Goal: Entertainment & Leisure: Consume media (video, audio)

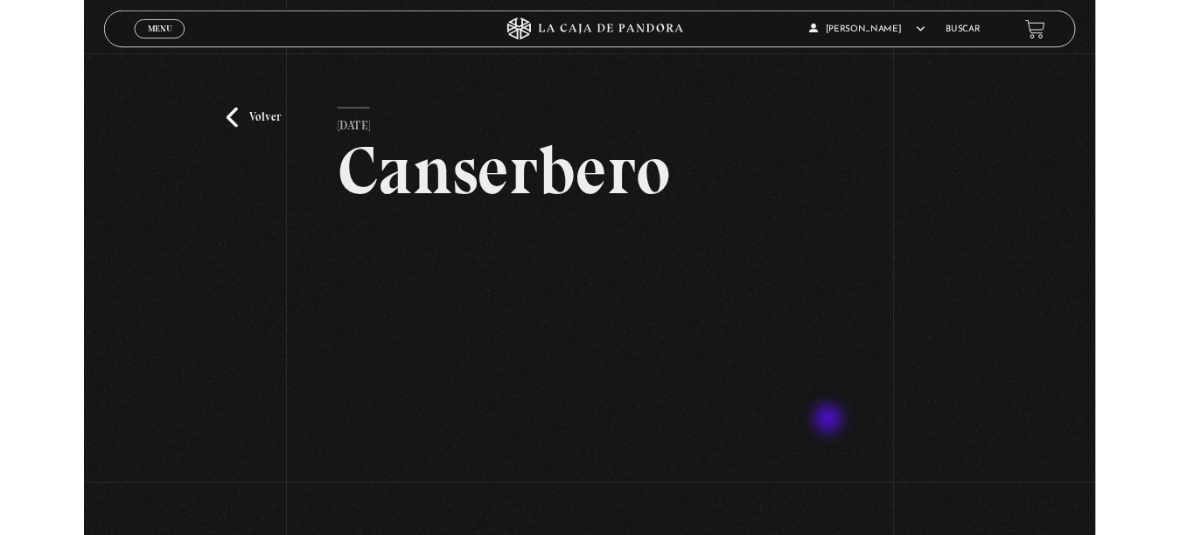
scroll to position [118, 0]
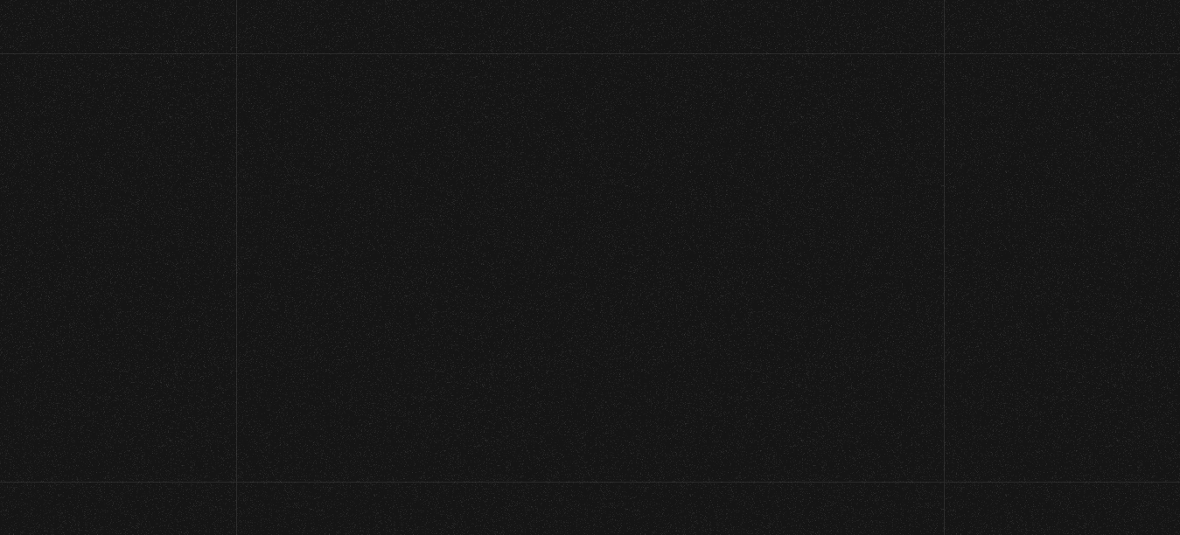
scroll to position [2706, 0]
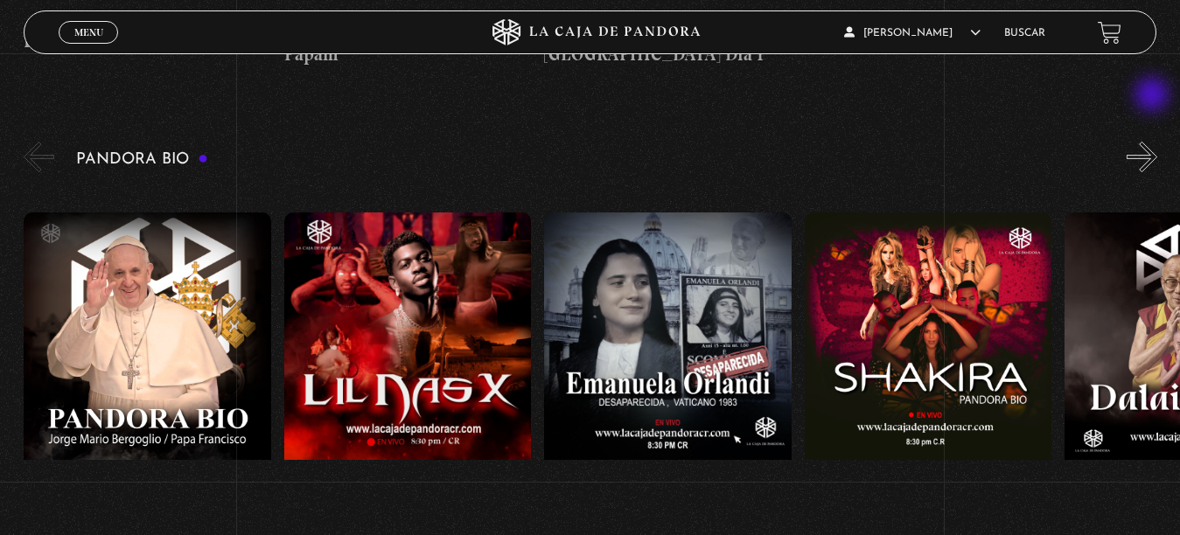
click at [1154, 142] on button "»" at bounding box center [1142, 157] width 31 height 31
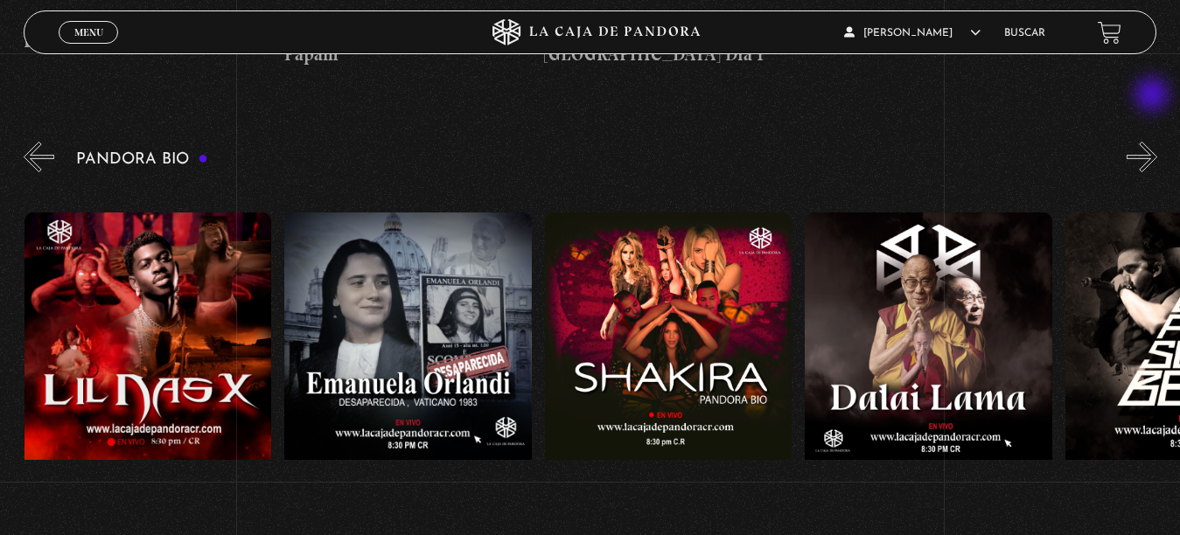
click at [1154, 142] on button "»" at bounding box center [1142, 157] width 31 height 31
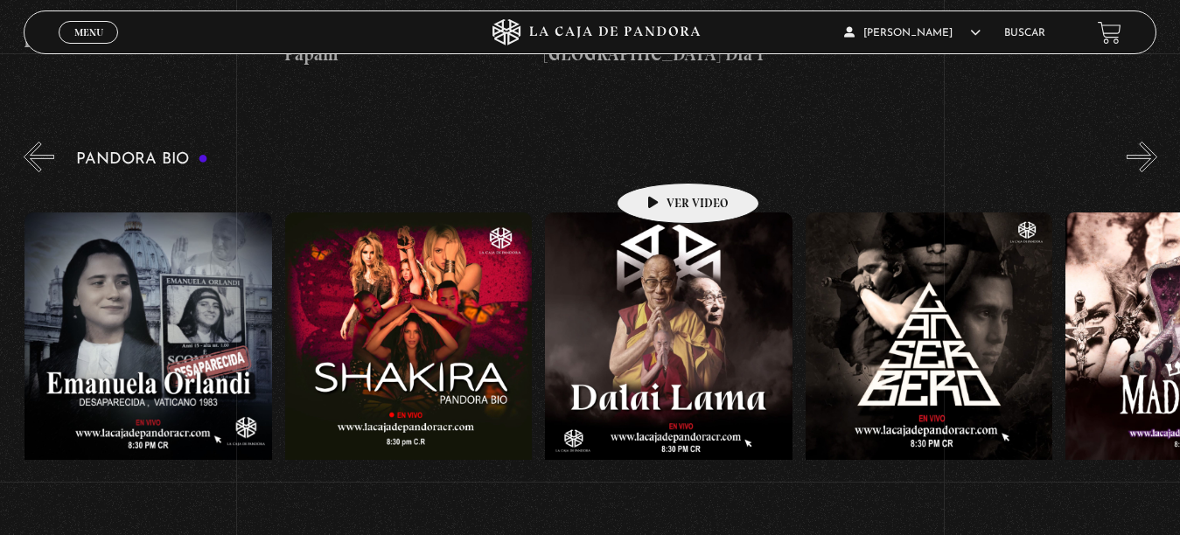
scroll to position [0, 520]
click at [660, 213] on figure at bounding box center [668, 370] width 248 height 315
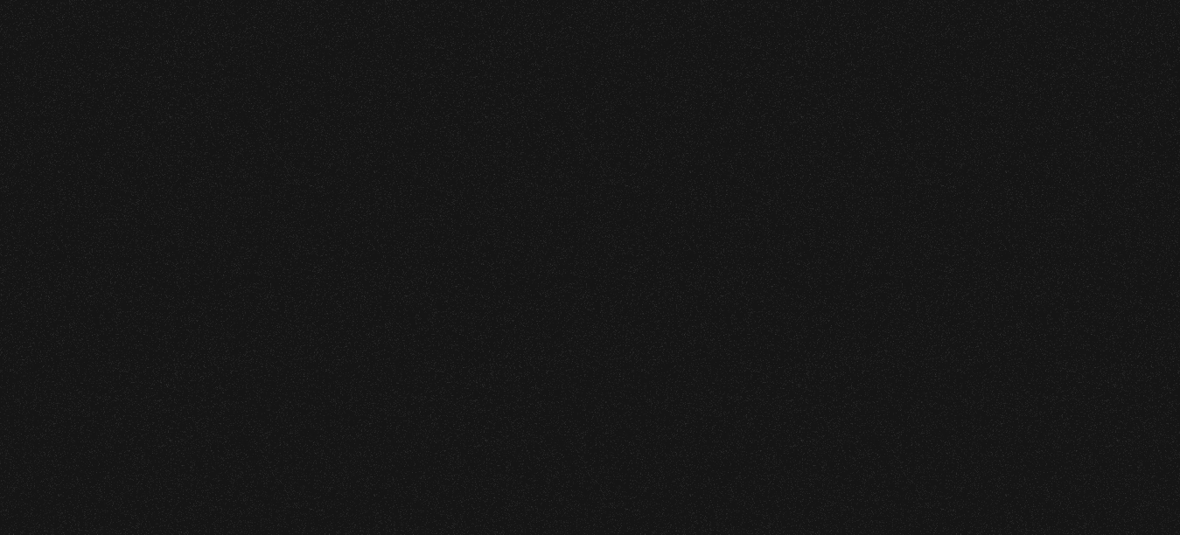
scroll to position [2706, 0]
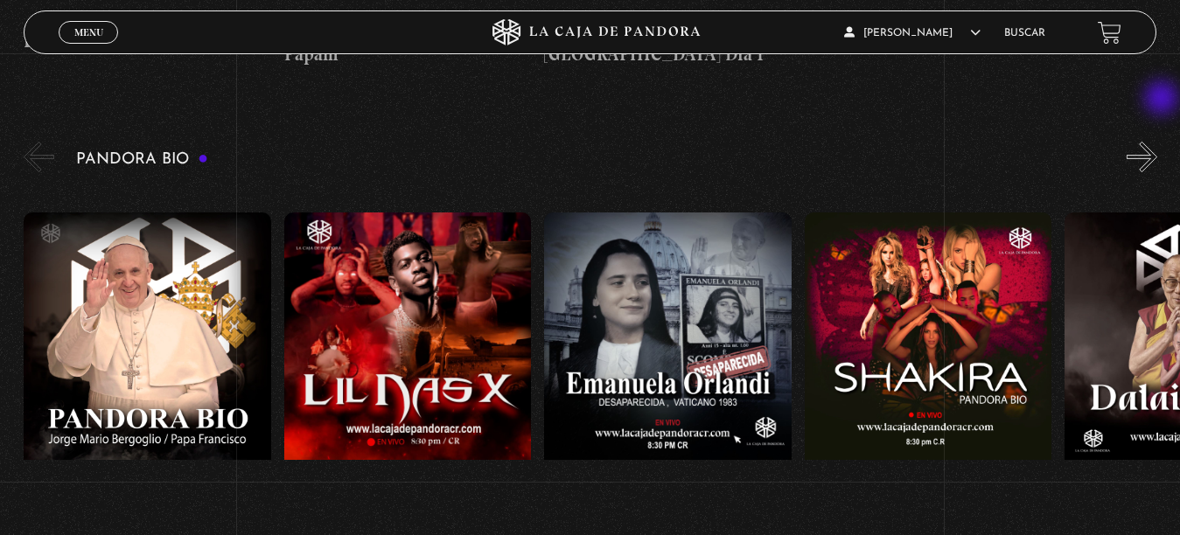
click at [1157, 142] on button "»" at bounding box center [1142, 157] width 31 height 31
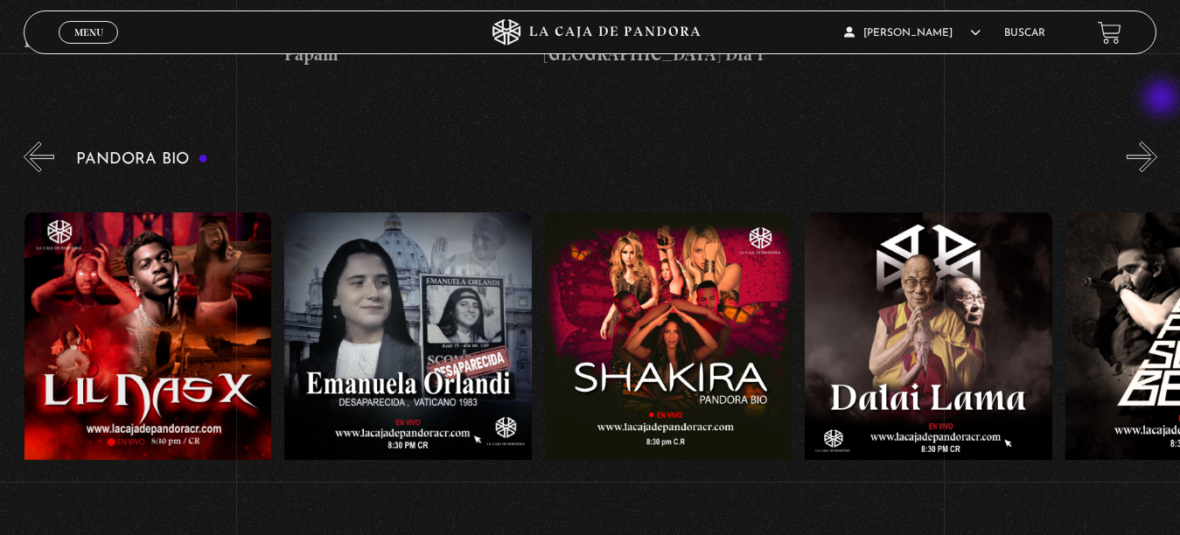
click at [1157, 142] on button "»" at bounding box center [1142, 157] width 31 height 31
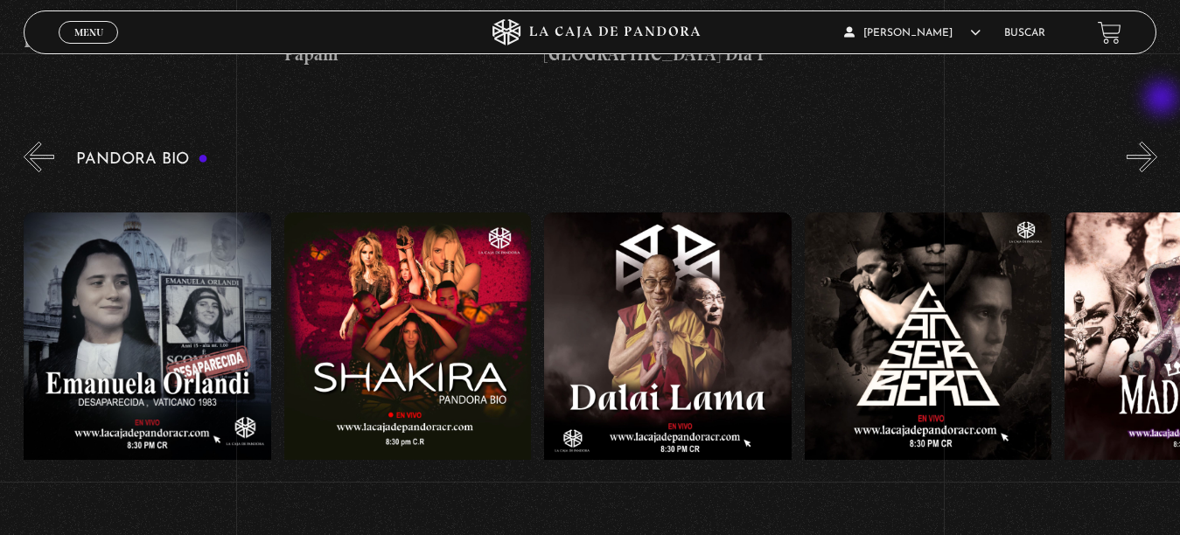
click at [1157, 142] on button "»" at bounding box center [1142, 157] width 31 height 31
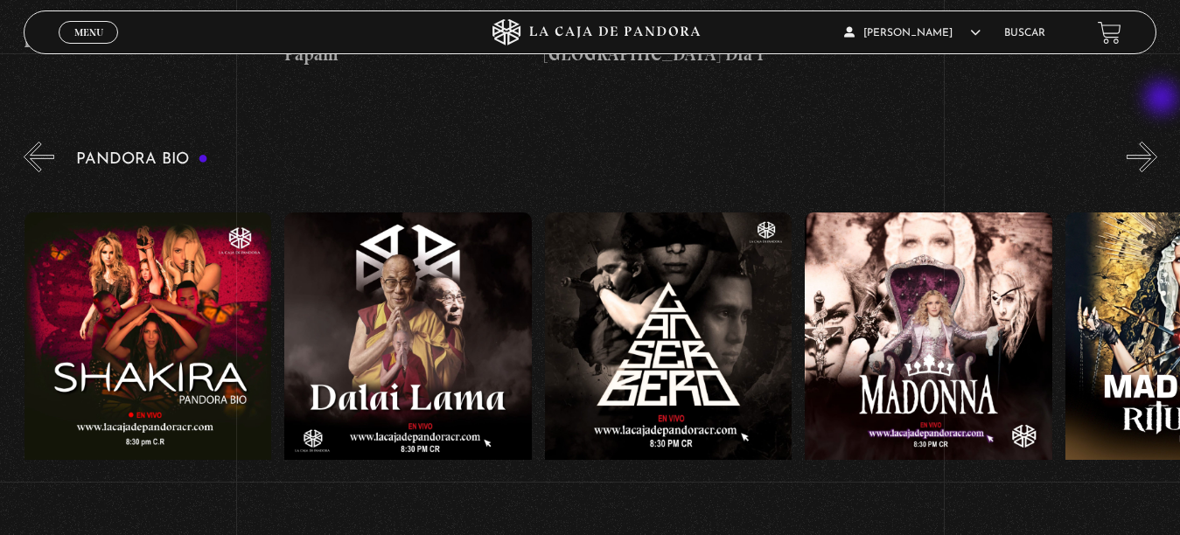
click at [1157, 142] on button "»" at bounding box center [1142, 157] width 31 height 31
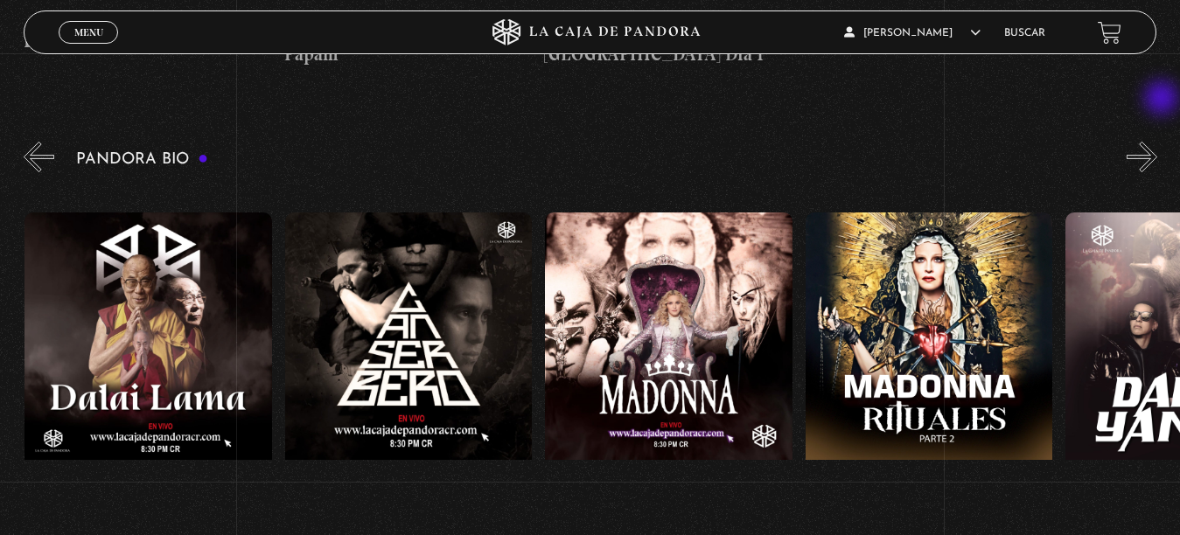
click at [1157, 142] on button "»" at bounding box center [1142, 157] width 31 height 31
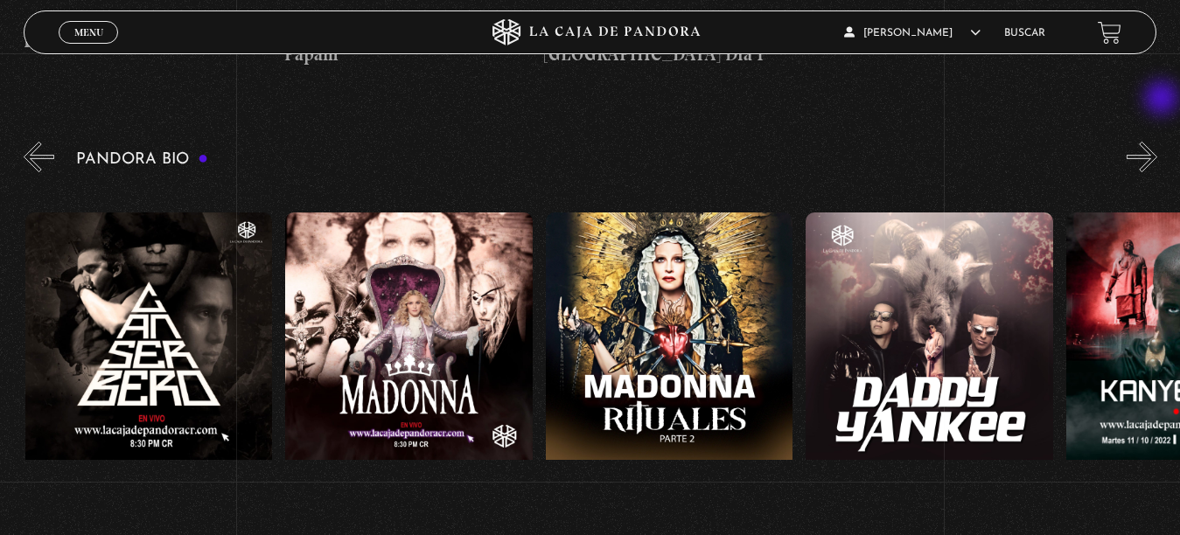
scroll to position [0, 1301]
click at [1157, 142] on button "»" at bounding box center [1142, 157] width 31 height 31
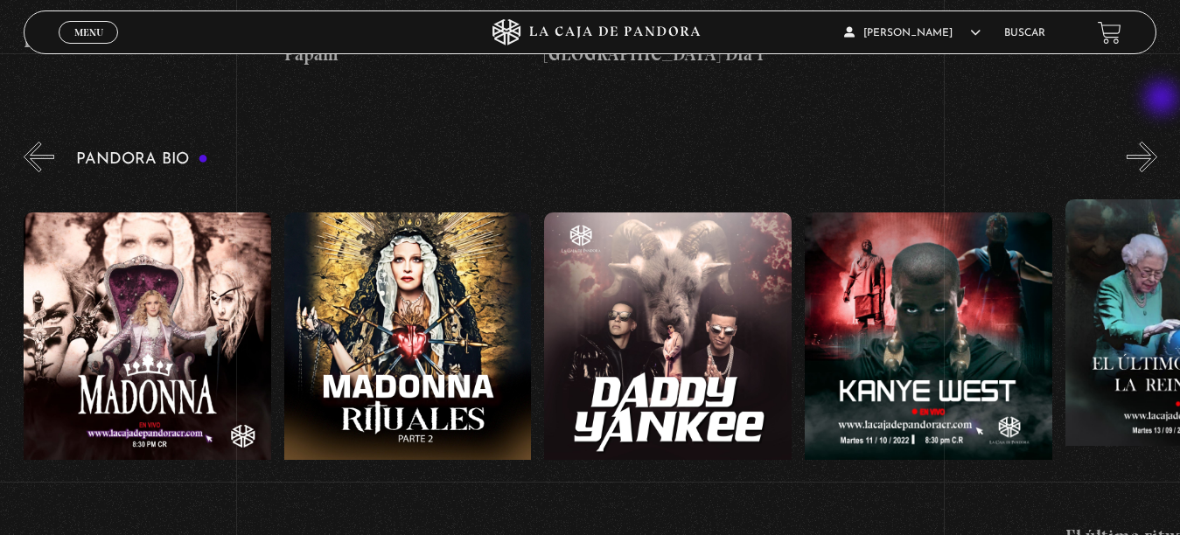
click at [1157, 142] on button "»" at bounding box center [1142, 157] width 31 height 31
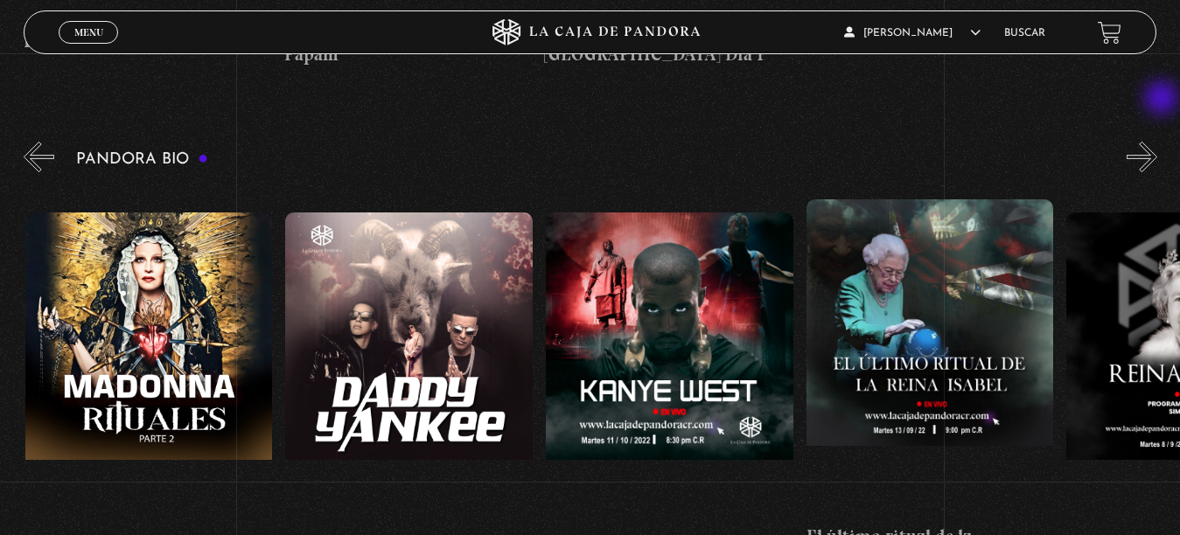
scroll to position [0, 1821]
click at [1157, 142] on button "»" at bounding box center [1142, 157] width 31 height 31
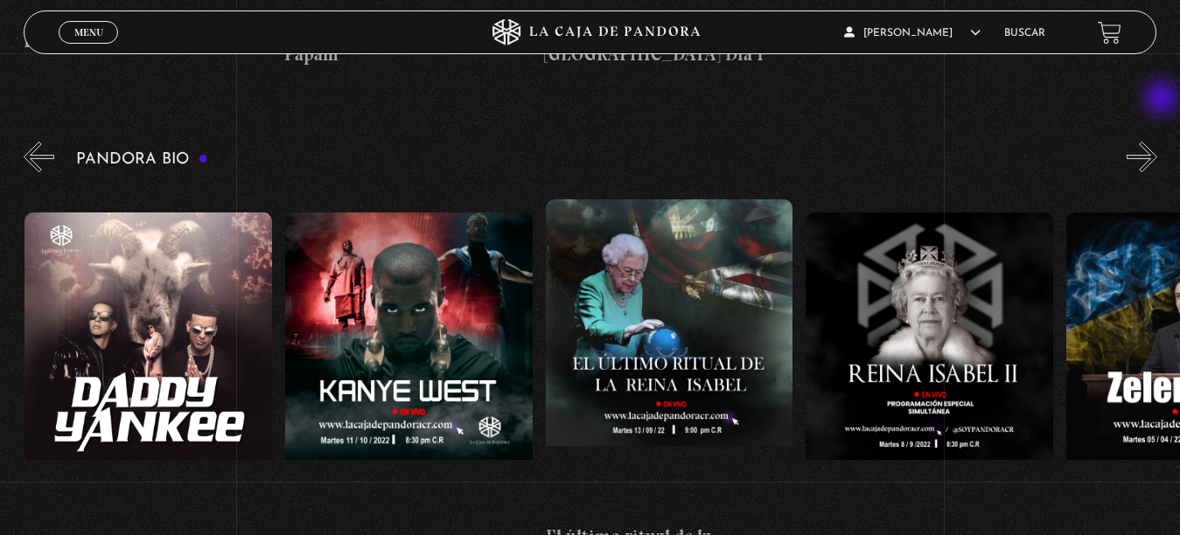
scroll to position [0, 2082]
click at [1157, 142] on button "»" at bounding box center [1142, 157] width 31 height 31
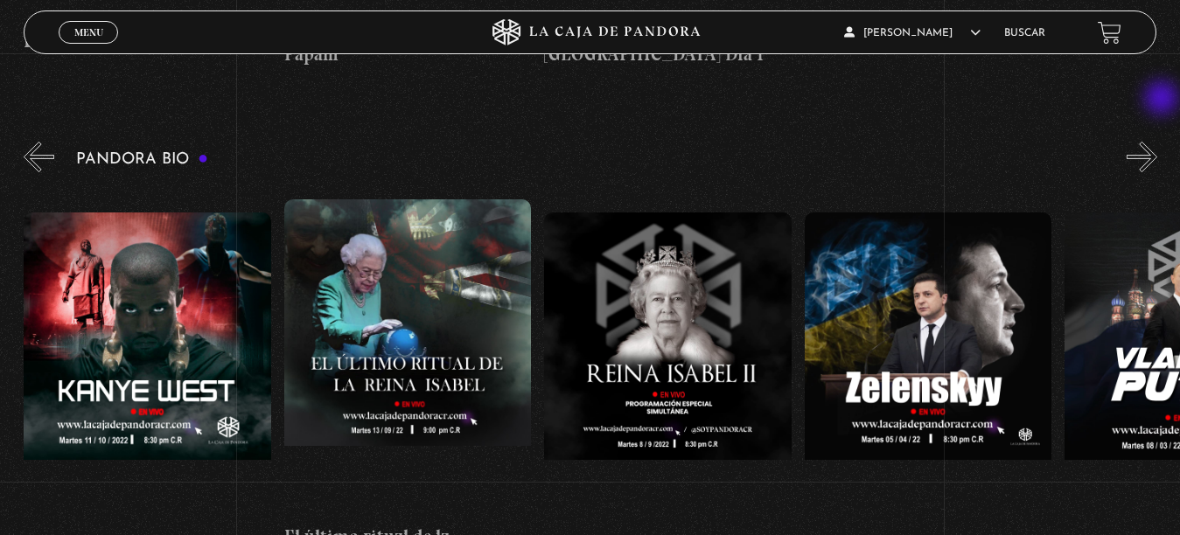
click at [1157, 142] on button "»" at bounding box center [1142, 157] width 31 height 31
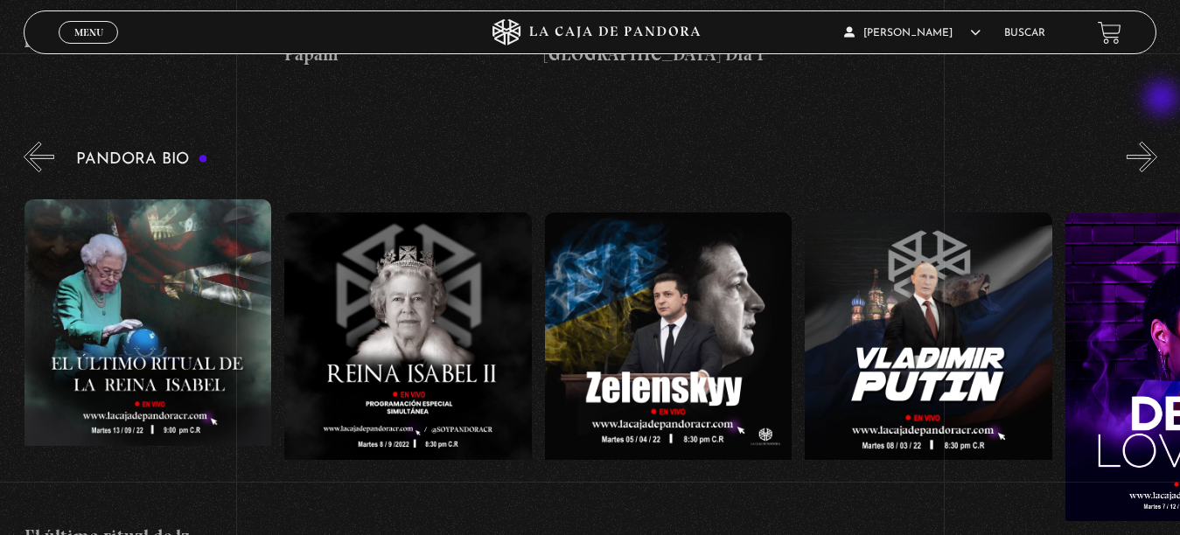
click at [1157, 142] on button "»" at bounding box center [1142, 157] width 31 height 31
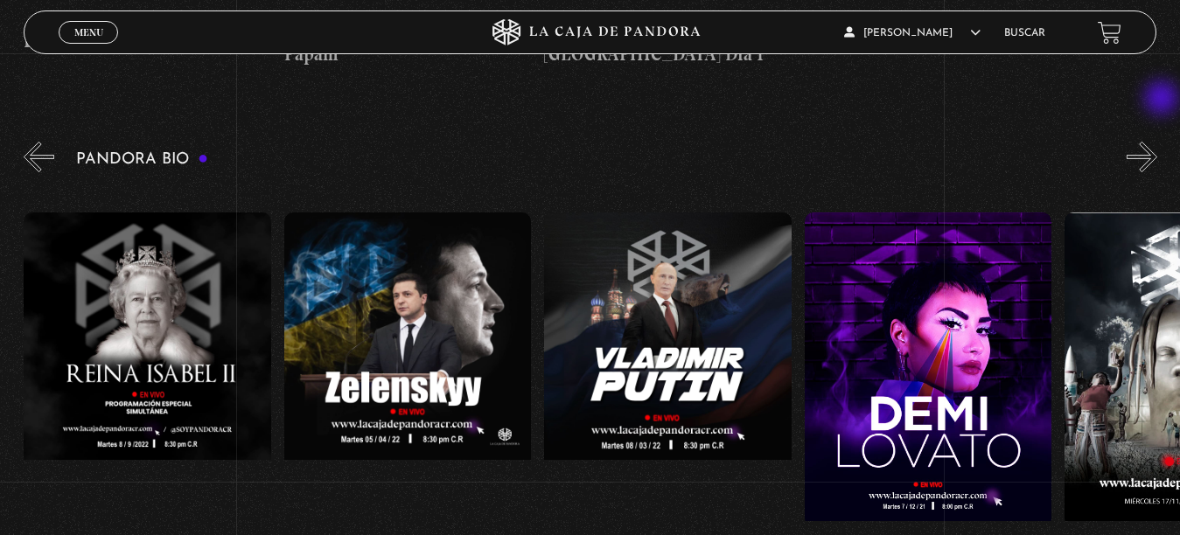
click at [1157, 142] on button "»" at bounding box center [1142, 157] width 31 height 31
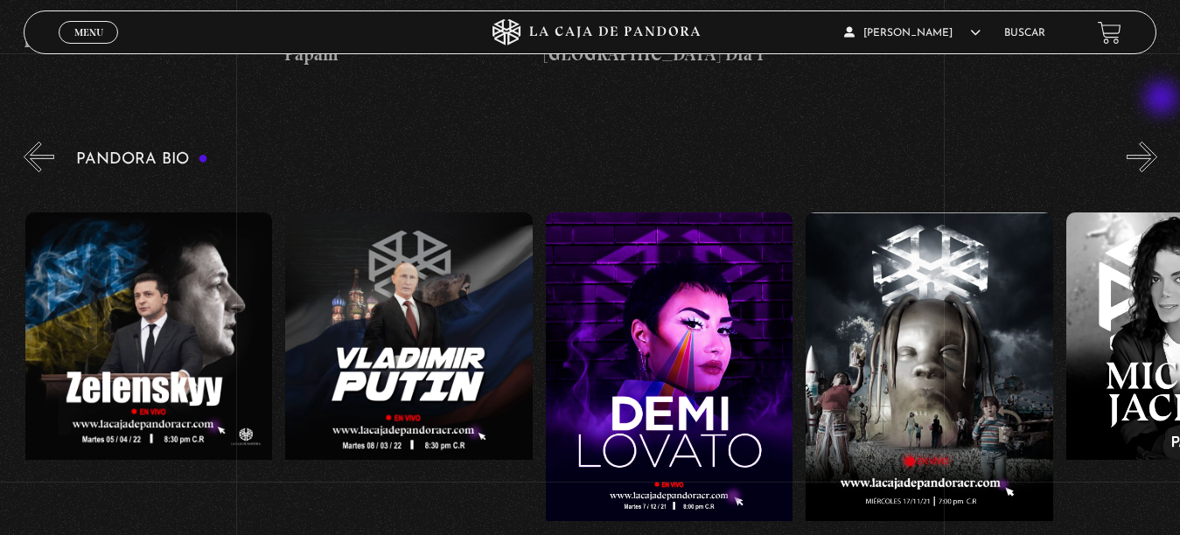
scroll to position [0, 3123]
click at [1157, 142] on button "»" at bounding box center [1142, 157] width 31 height 31
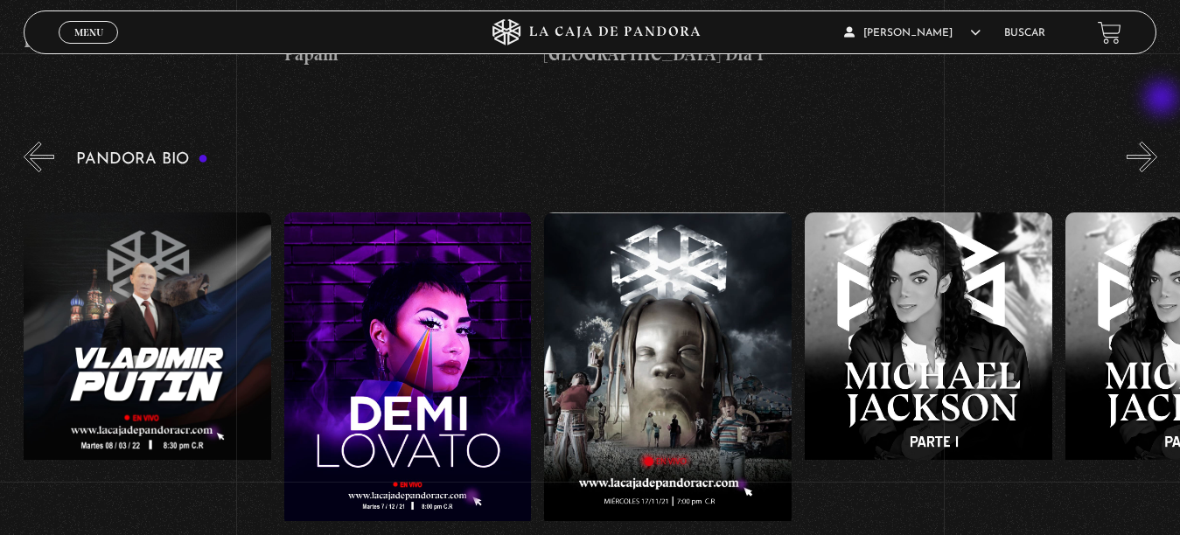
click at [1157, 142] on button "»" at bounding box center [1142, 157] width 31 height 31
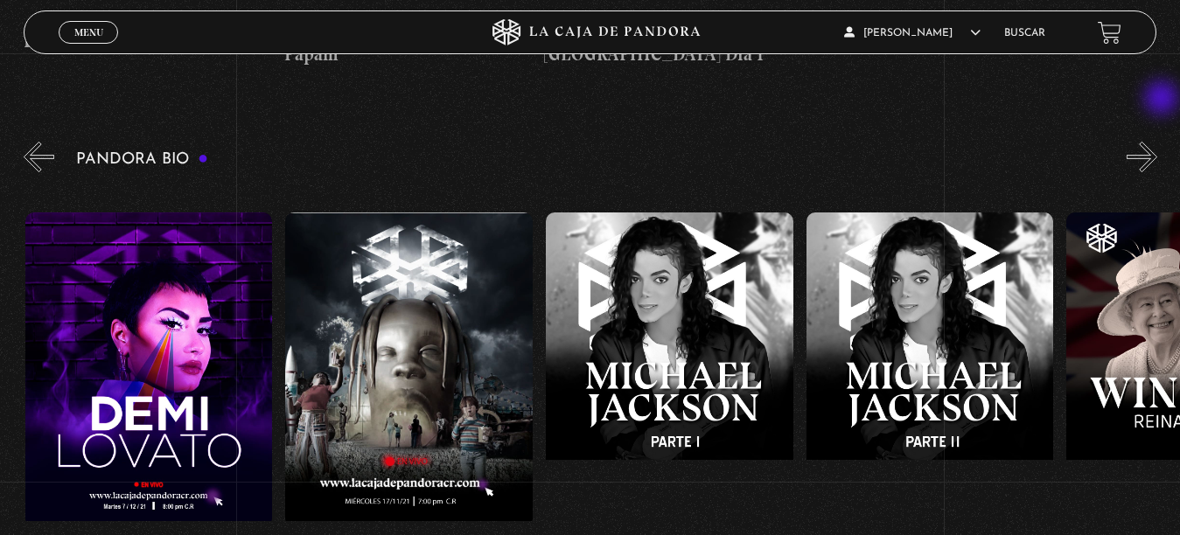
click at [1157, 142] on button "»" at bounding box center [1142, 157] width 31 height 31
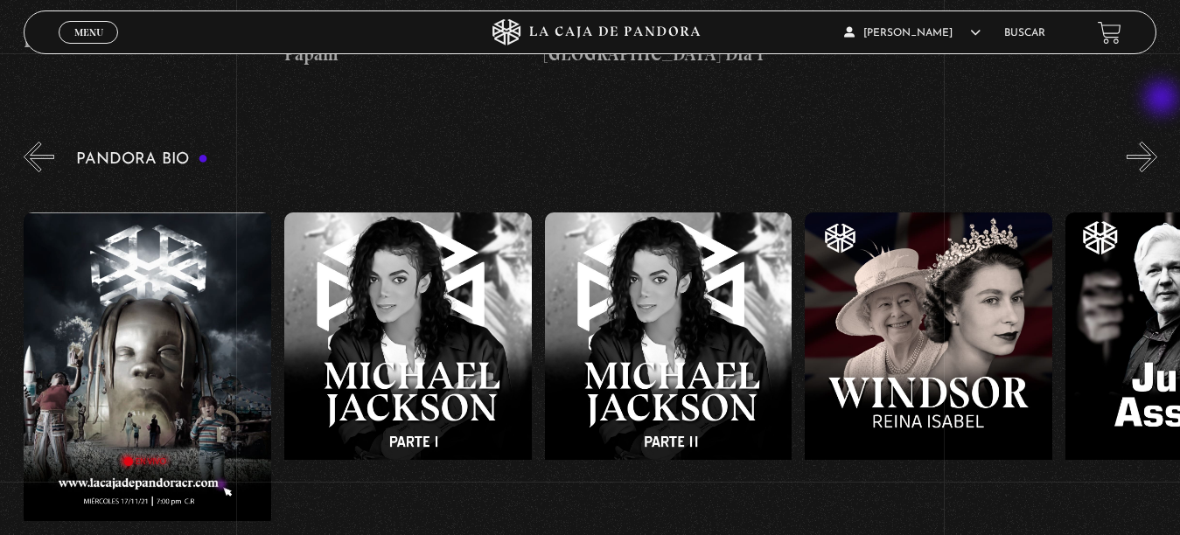
click at [1157, 142] on button "»" at bounding box center [1142, 157] width 31 height 31
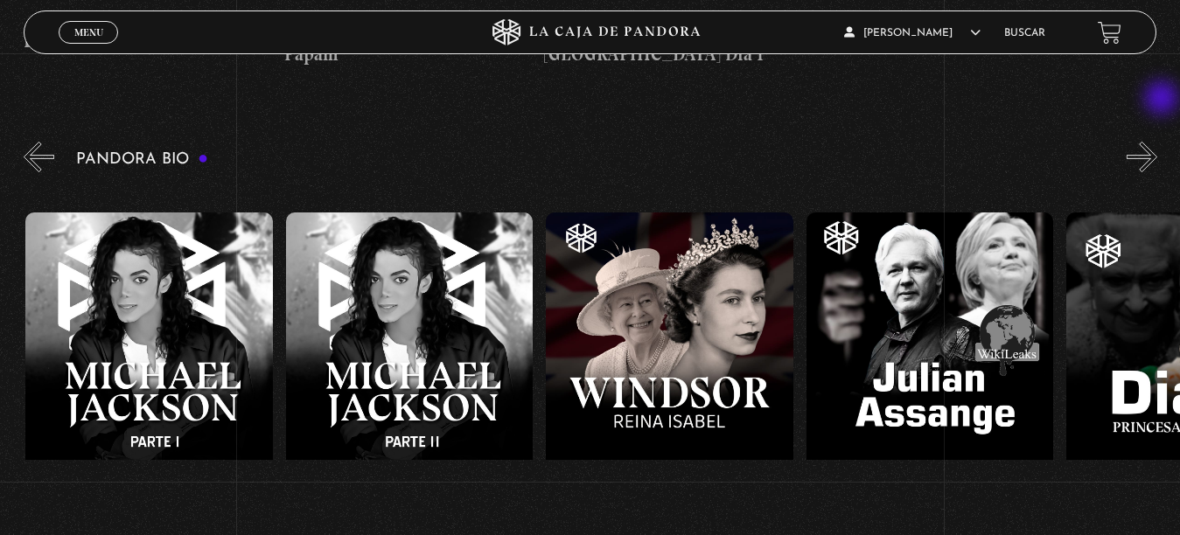
click at [1157, 142] on button "»" at bounding box center [1142, 157] width 31 height 31
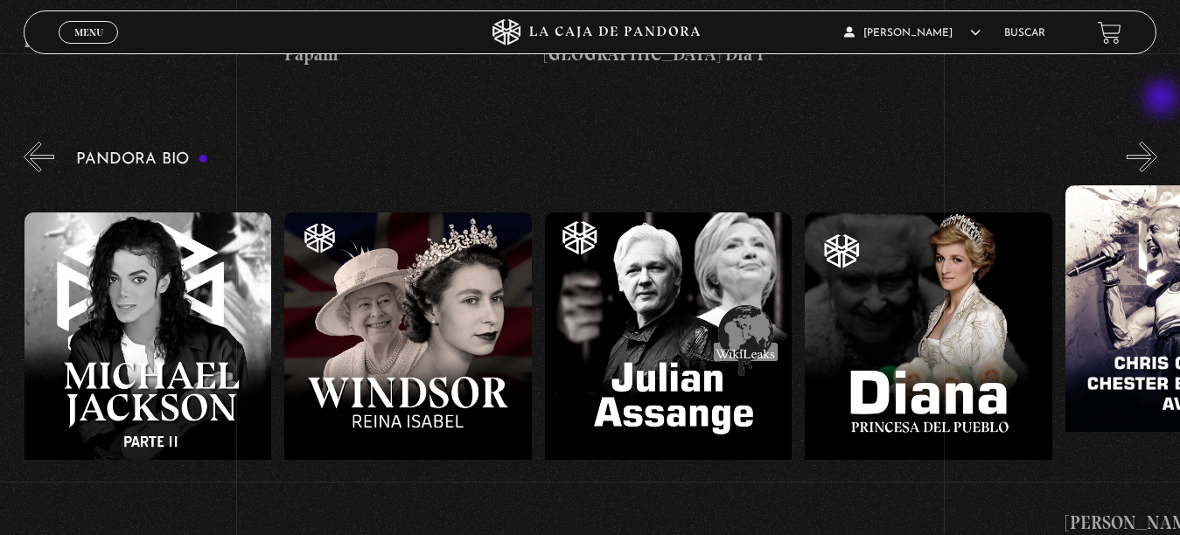
click at [1157, 142] on button "»" at bounding box center [1142, 157] width 31 height 31
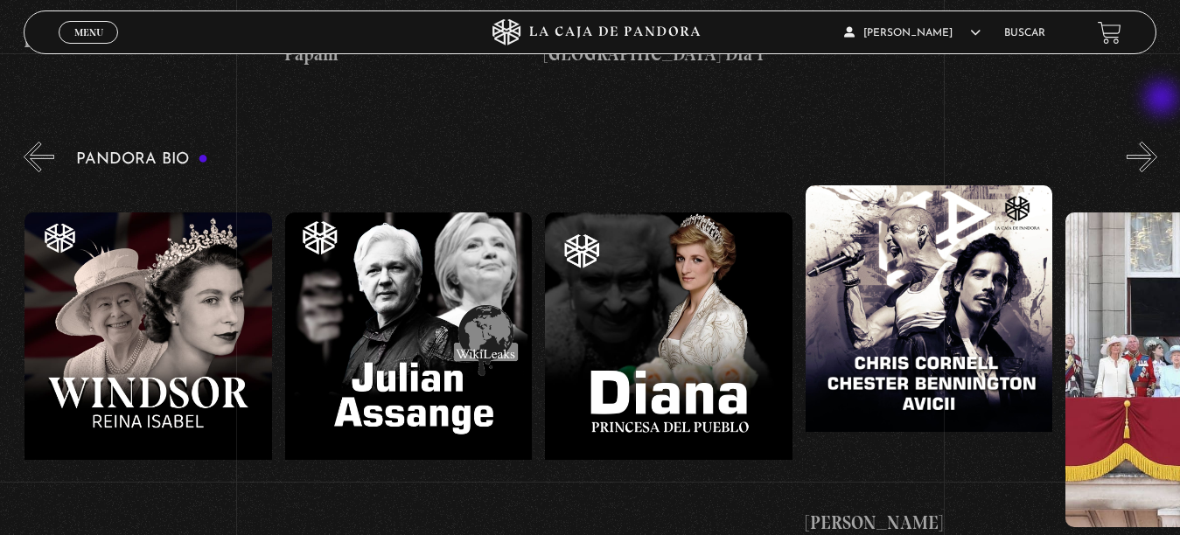
click at [1157, 142] on button "»" at bounding box center [1142, 157] width 31 height 31
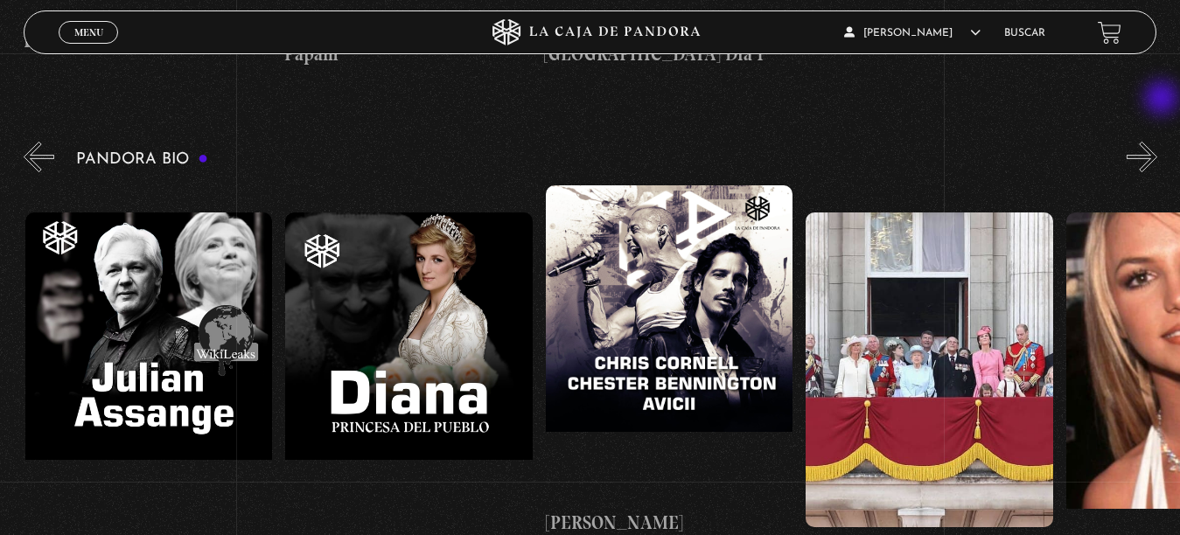
scroll to position [0, 4945]
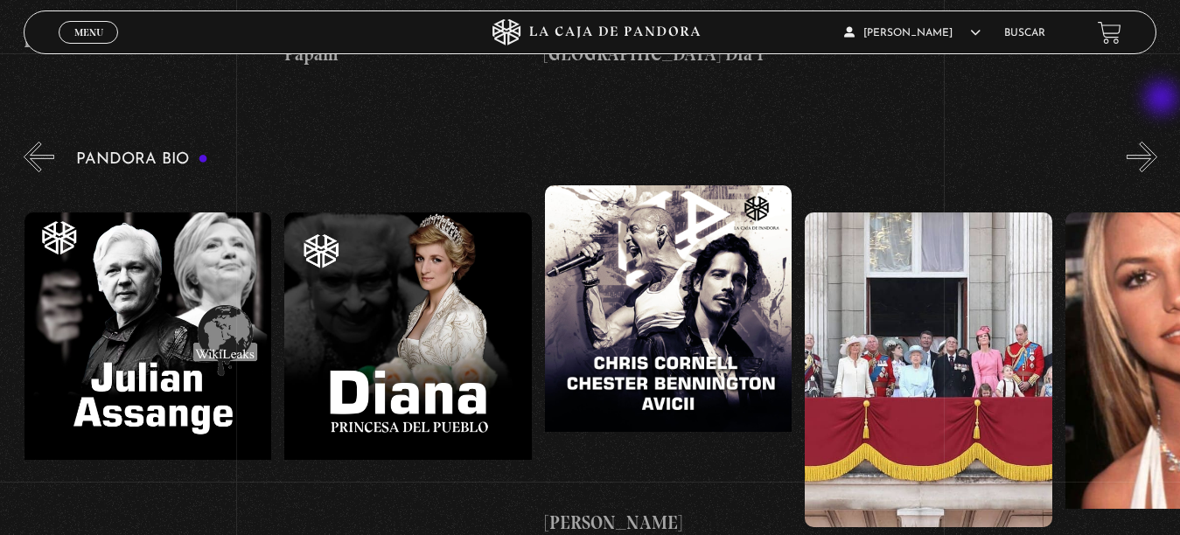
click at [1157, 142] on button "»" at bounding box center [1142, 157] width 31 height 31
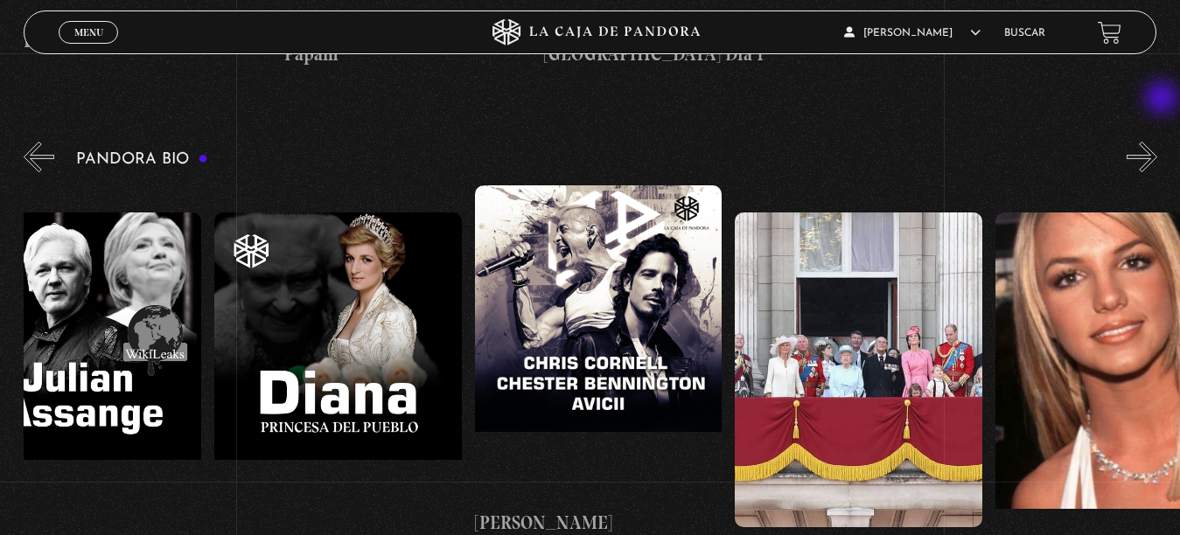
scroll to position [0, 5075]
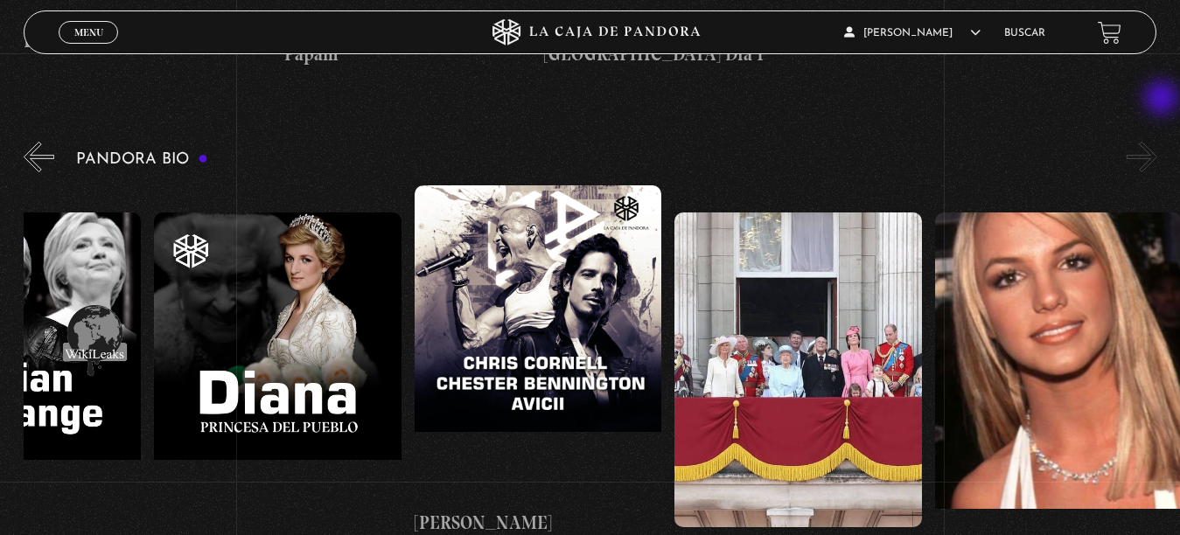
click at [1157, 142] on button "»" at bounding box center [1142, 157] width 31 height 31
click at [1135, 35] on header "Menu Cerrar Yuliana Estrada En vivos Pandora Centinelas Mi cuenta Salir Buscar" at bounding box center [590, 32] width 1133 height 44
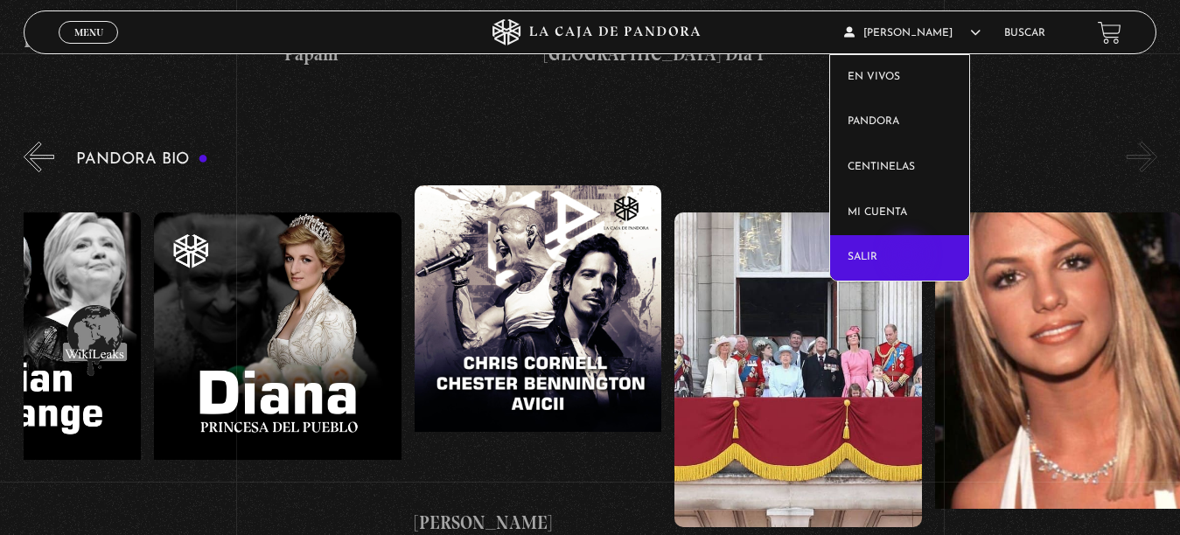
click at [910, 256] on link "Salir" at bounding box center [900, 257] width 140 height 45
